Goal: Transaction & Acquisition: Book appointment/travel/reservation

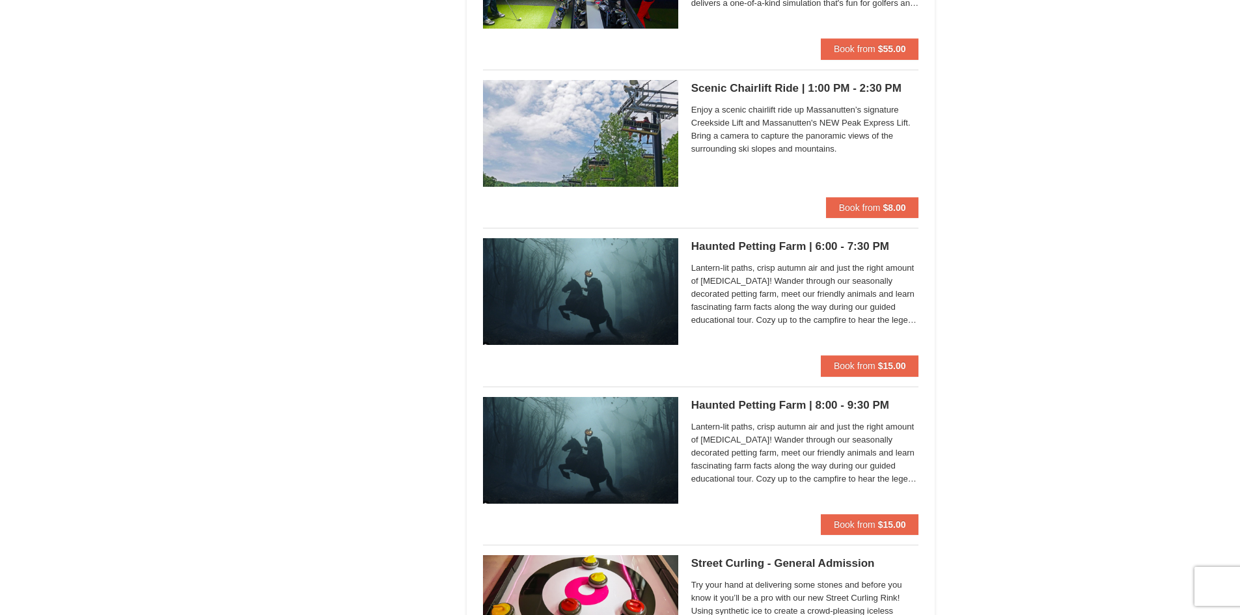
scroll to position [2279, 0]
click at [742, 247] on h5 "Haunted Petting Farm | 6:00 - 7:30 PM Woodstone Meadows Stable and Petting Farm" at bounding box center [805, 247] width 228 height 13
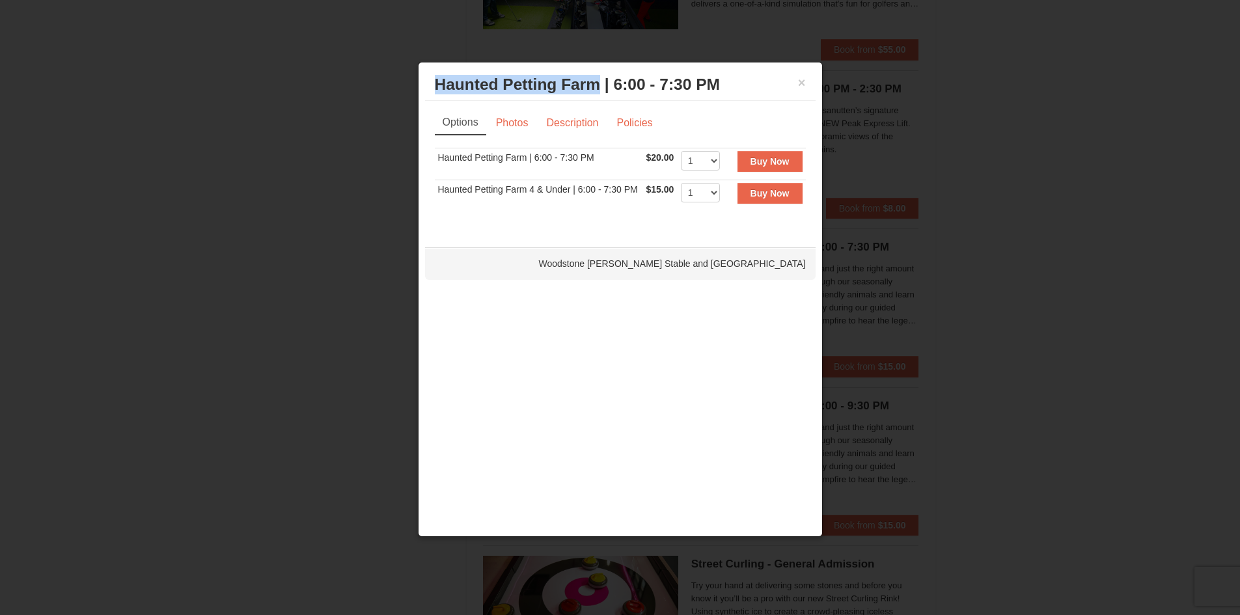
drag, startPoint x: 602, startPoint y: 85, endPoint x: 445, endPoint y: 76, distance: 157.2
click at [431, 70] on div "× Haunted Petting Farm | 6:00 - 7:30 PM Woodstone Meadows Stable and Petting Fa…" at bounding box center [620, 85] width 391 height 32
copy h3 "Haunted Petting Farm"
click at [577, 117] on link "Description" at bounding box center [572, 123] width 69 height 25
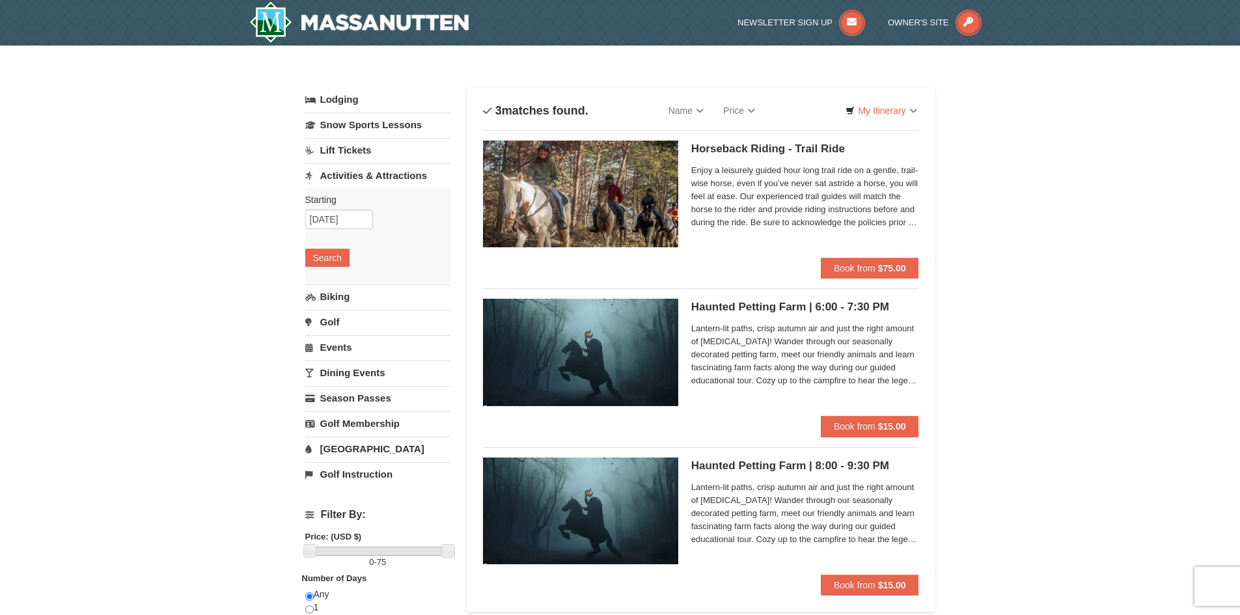
click at [742, 310] on h5 "Haunted Petting Farm | 6:00 - 7:30 PM Woodstone Meadows Stable and Petting Farm" at bounding box center [805, 307] width 228 height 13
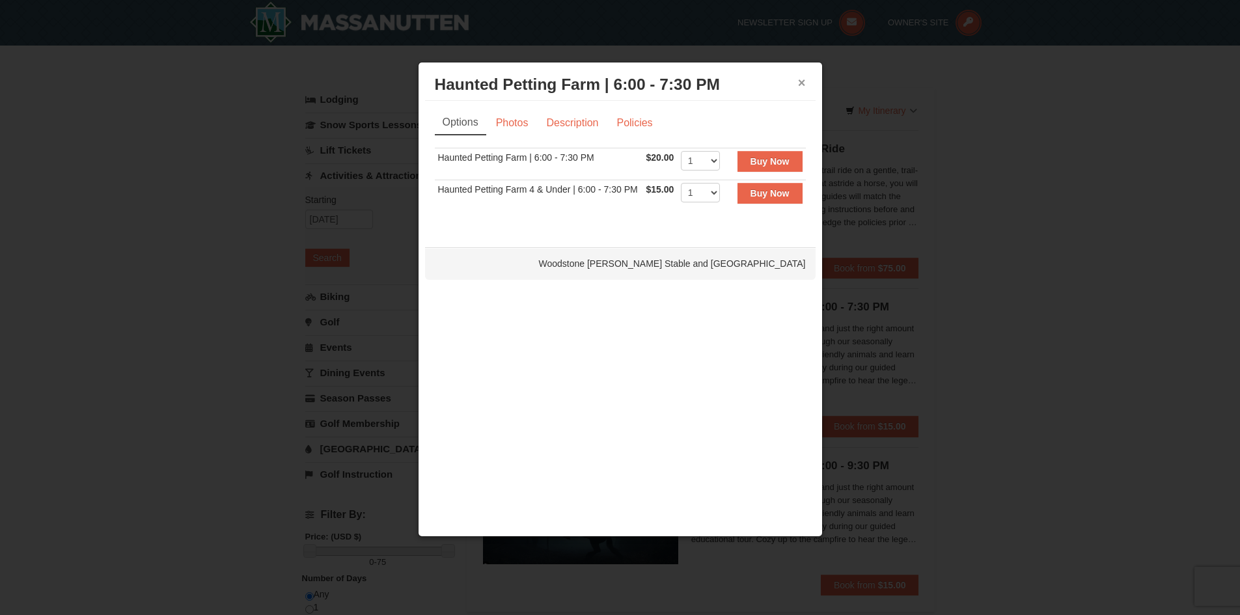
click at [799, 83] on button "×" at bounding box center [802, 82] width 8 height 13
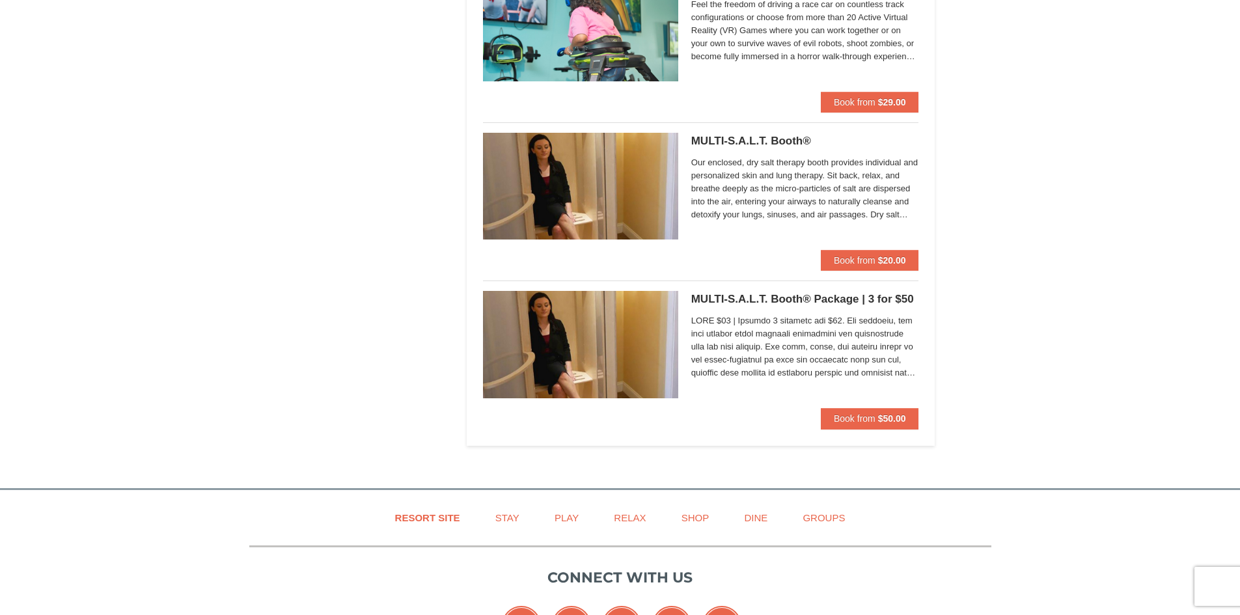
scroll to position [2734, 0]
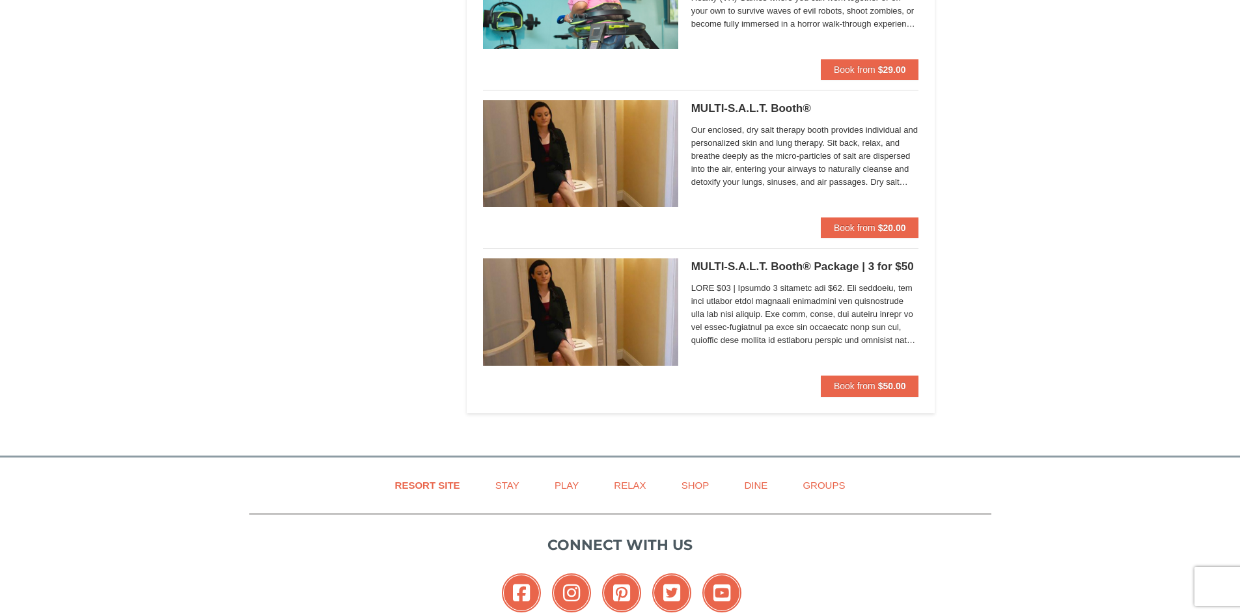
click at [759, 105] on h5 "MULTI-S.A.L.T. Booth® Massanutten Health and Wellness" at bounding box center [805, 108] width 228 height 13
